Goal: Navigation & Orientation: Go to known website

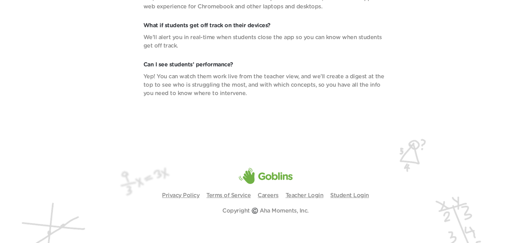
scroll to position [2554, 0]
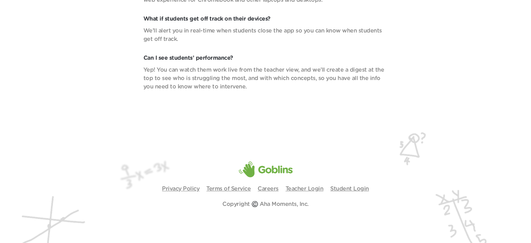
click at [302, 184] on p "Teacher Login" at bounding box center [304, 188] width 38 height 8
click at [301, 188] on link "Teacher Login" at bounding box center [304, 189] width 38 height 6
click at [310, 189] on link "Teacher Login" at bounding box center [304, 189] width 38 height 6
click at [302, 187] on link "Teacher Login" at bounding box center [304, 189] width 38 height 6
